Goal: Task Accomplishment & Management: Use online tool/utility

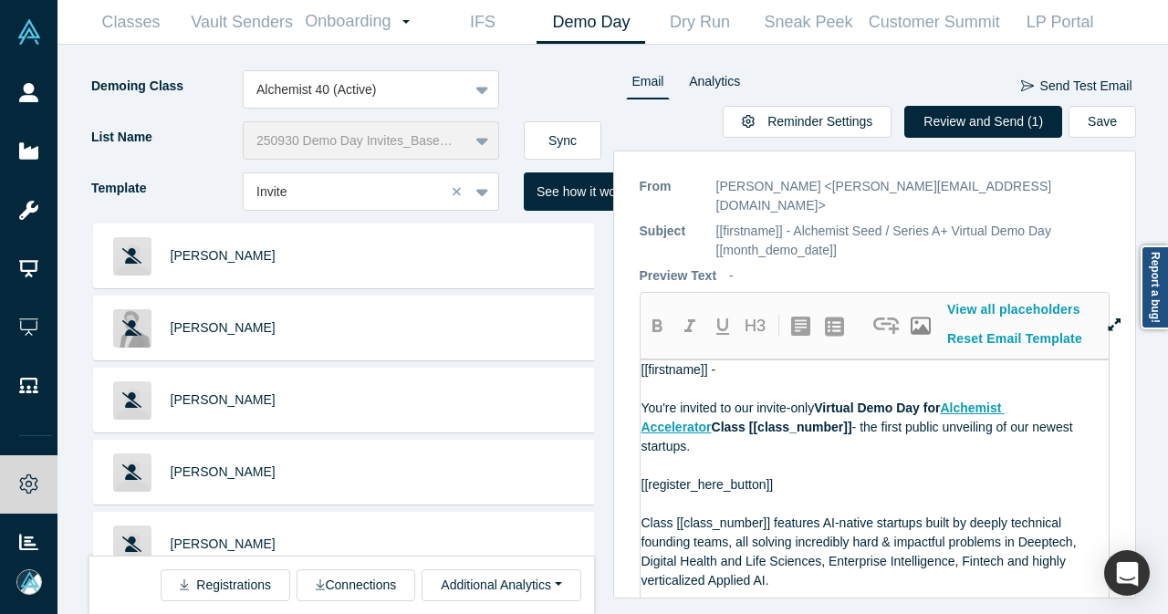
click at [556, 135] on button "Sync" at bounding box center [563, 140] width 78 height 38
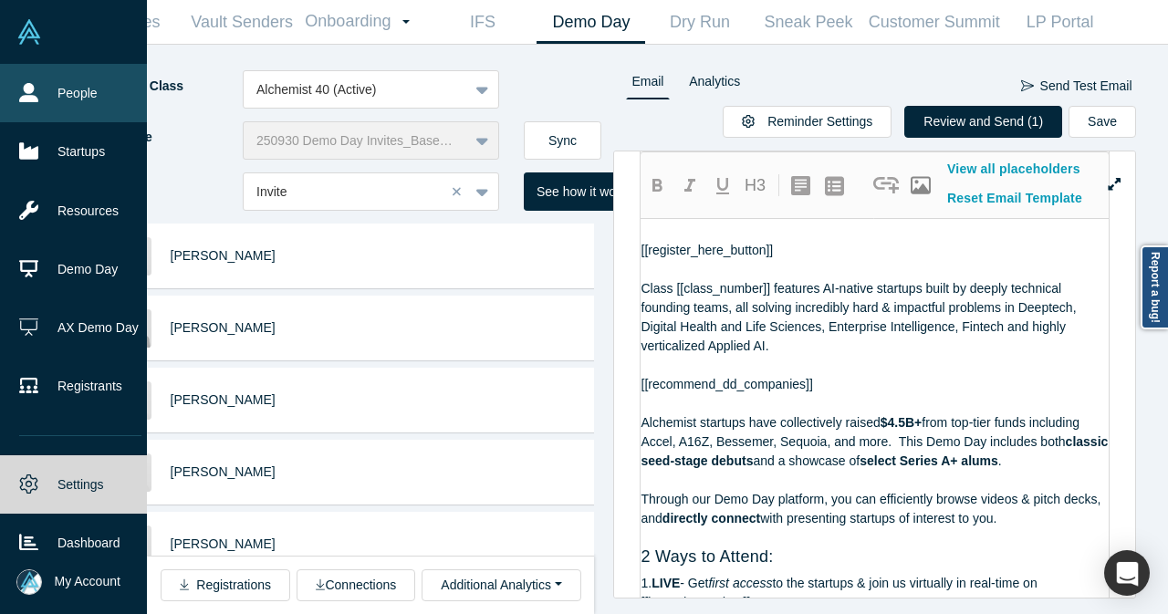
click at [47, 98] on link "People" at bounding box center [80, 93] width 161 height 58
